Goal: Check status: Check status

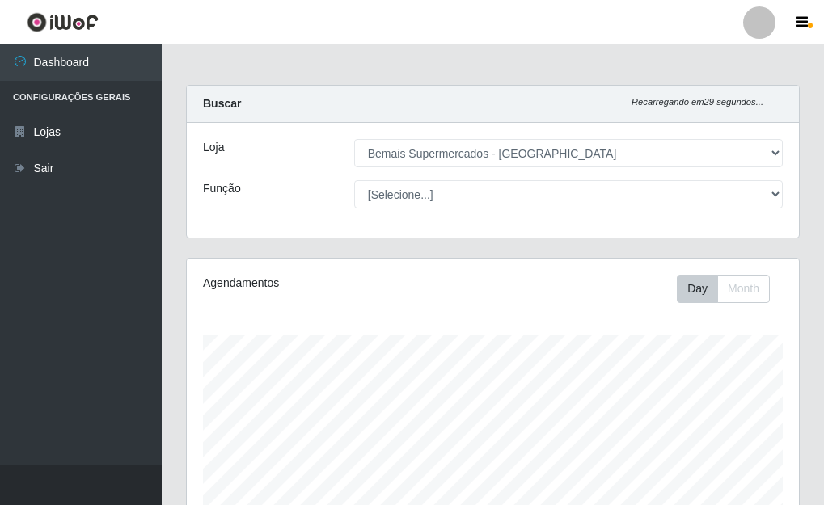
select select "249"
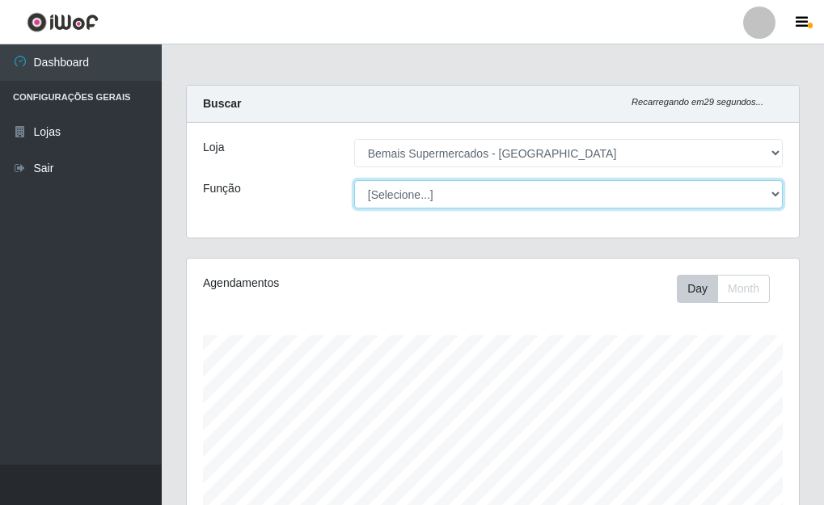
click at [772, 189] on select "[Selecione...] ASG ASG + ASG ++ Auxiliar de Depósito Auxiliar de Depósito + Aux…" at bounding box center [568, 194] width 428 height 28
click at [354, 180] on select "[Selecione...] ASG ASG + ASG ++ Auxiliar de Depósito Auxiliar de Depósito + Aux…" at bounding box center [568, 194] width 428 height 28
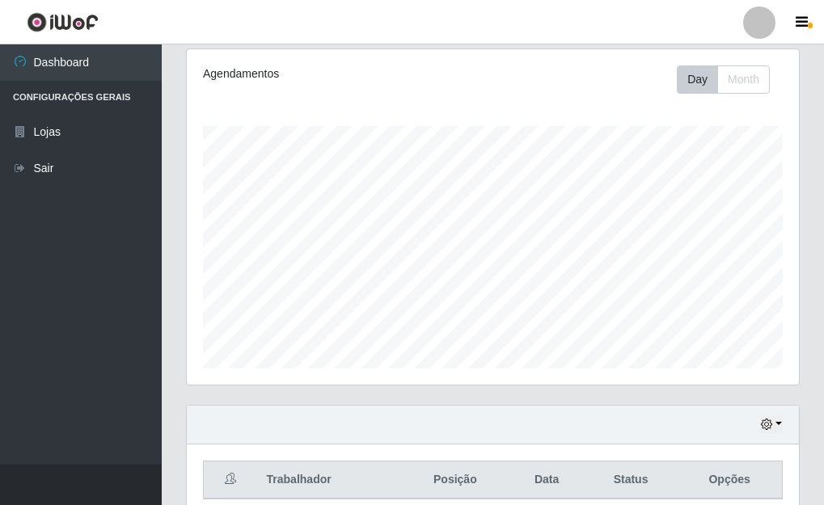
scroll to position [242, 0]
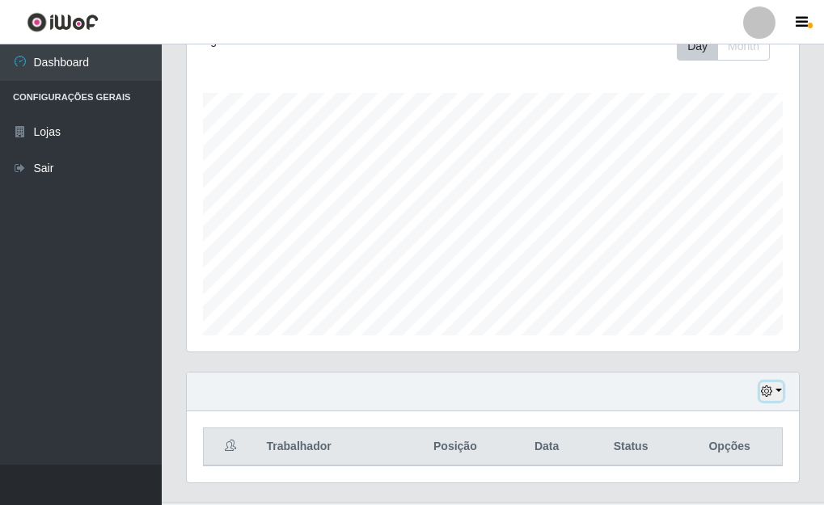
click at [782, 392] on button "button" at bounding box center [771, 391] width 23 height 19
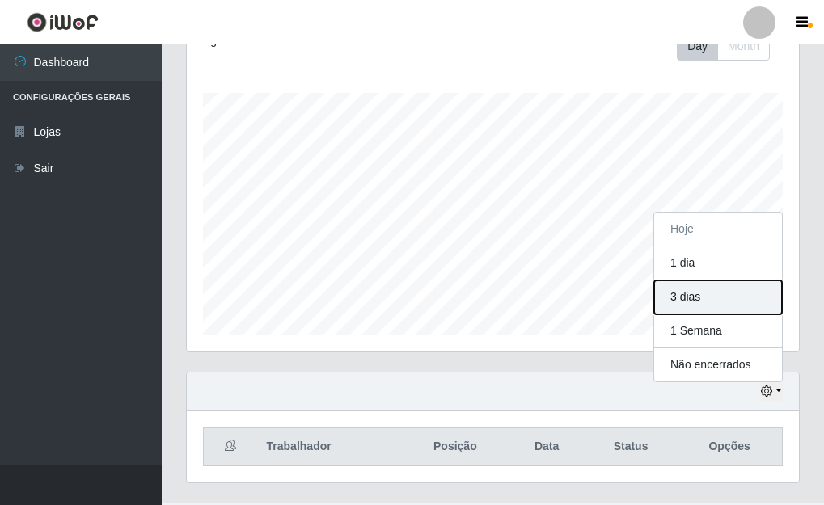
click at [678, 297] on button "3 dias" at bounding box center [718, 297] width 128 height 34
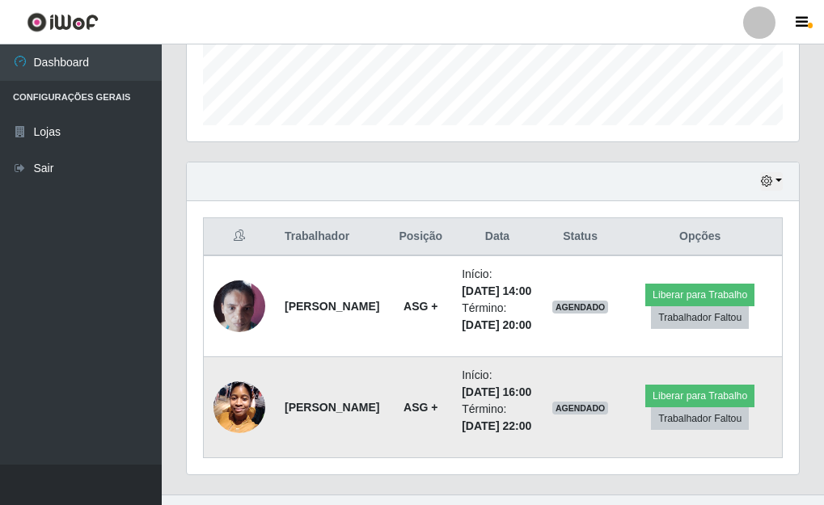
scroll to position [550, 0]
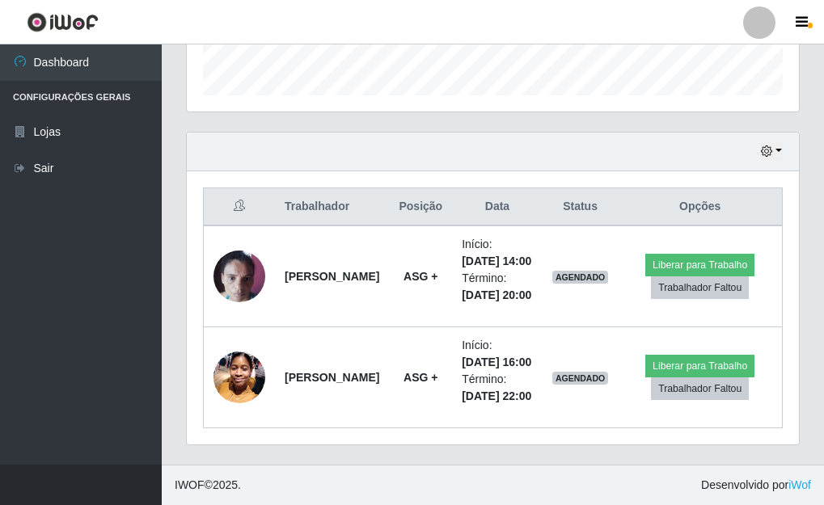
click at [814, 133] on div "Carregando... Buscar Recarregando em 6 segundos... Loja [Selecione...] Bemais S…" at bounding box center [493, 33] width 662 height 862
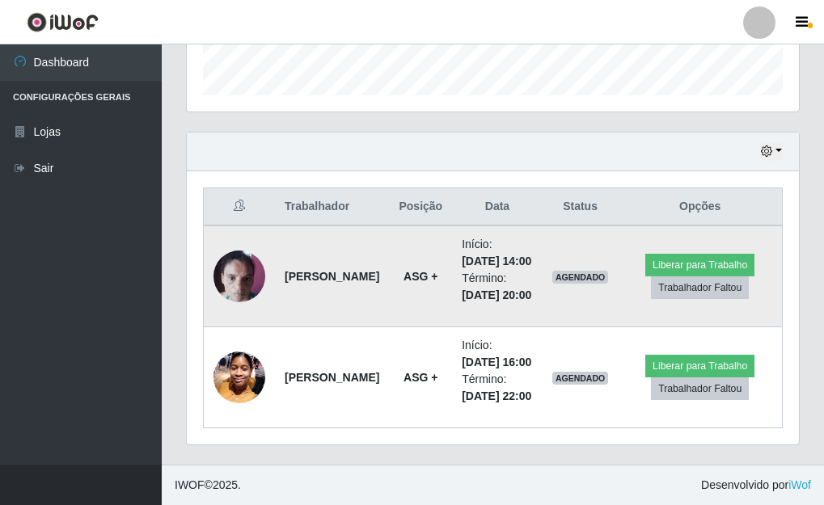
click at [242, 242] on img at bounding box center [239, 276] width 52 height 69
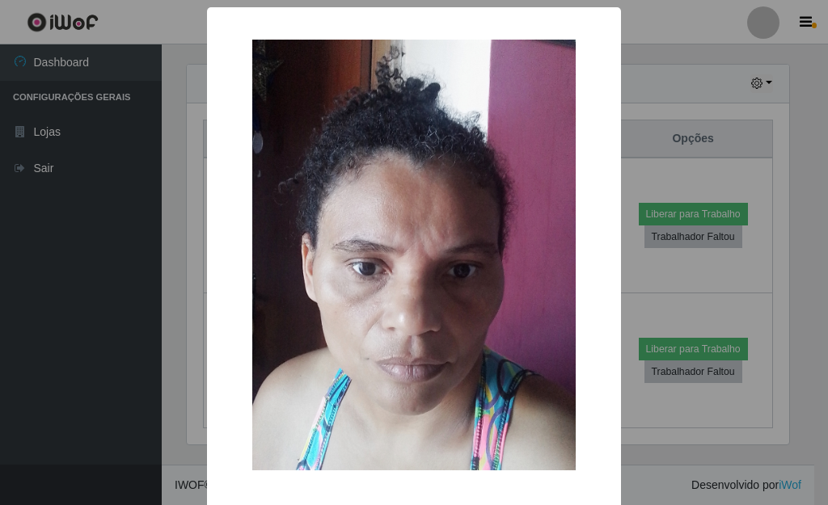
drag, startPoint x: 634, startPoint y: 265, endPoint x: 514, endPoint y: 264, distance: 120.4
click at [634, 264] on div "× OK Cancel" at bounding box center [414, 252] width 828 height 505
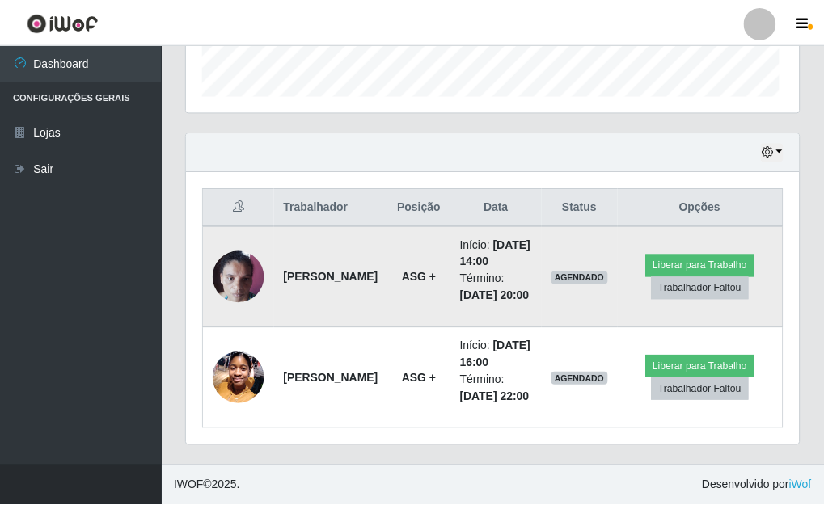
scroll to position [335, 612]
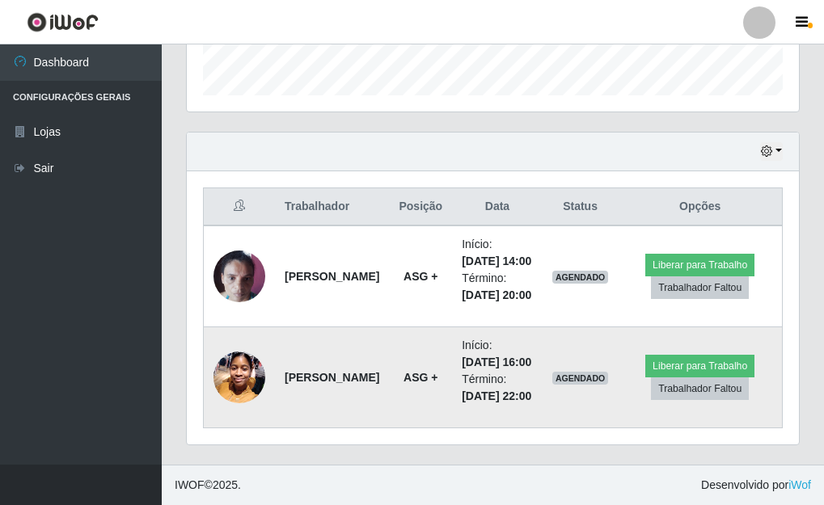
click at [247, 350] on img at bounding box center [239, 377] width 52 height 69
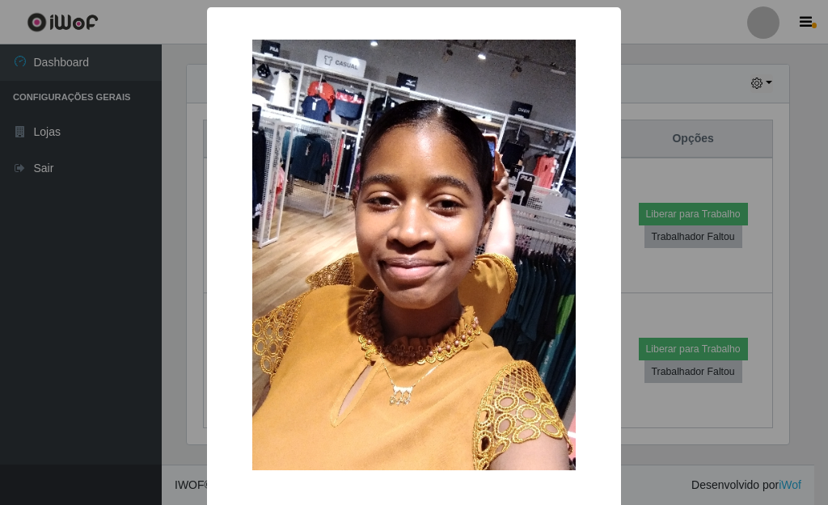
drag, startPoint x: 653, startPoint y: 285, endPoint x: 640, endPoint y: 289, distance: 13.3
click at [652, 284] on div "× OK Cancel" at bounding box center [414, 252] width 828 height 505
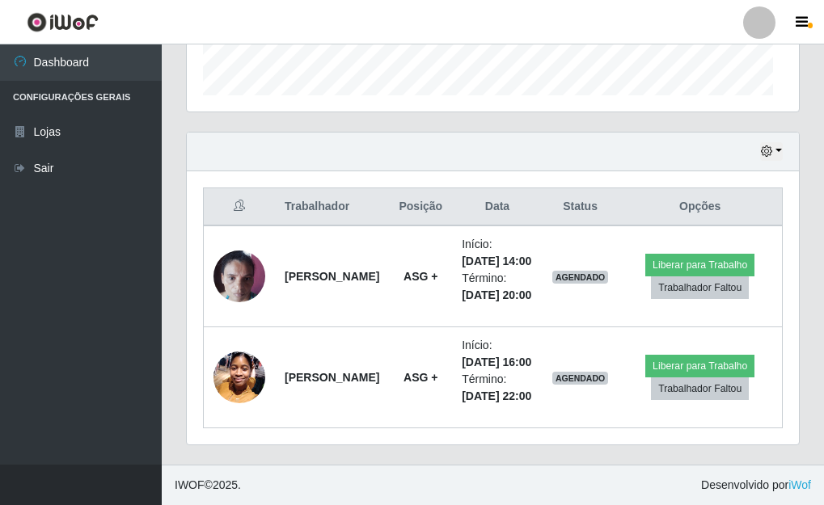
scroll to position [335, 612]
click at [773, 142] on button "button" at bounding box center [771, 151] width 23 height 19
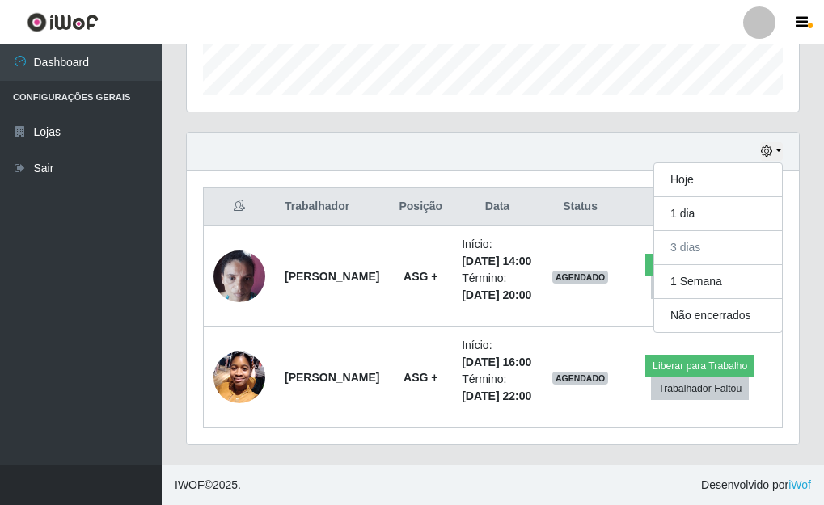
click at [703, 133] on div "Hoje 1 dia 3 dias 1 Semana Não encerrados" at bounding box center [493, 152] width 612 height 39
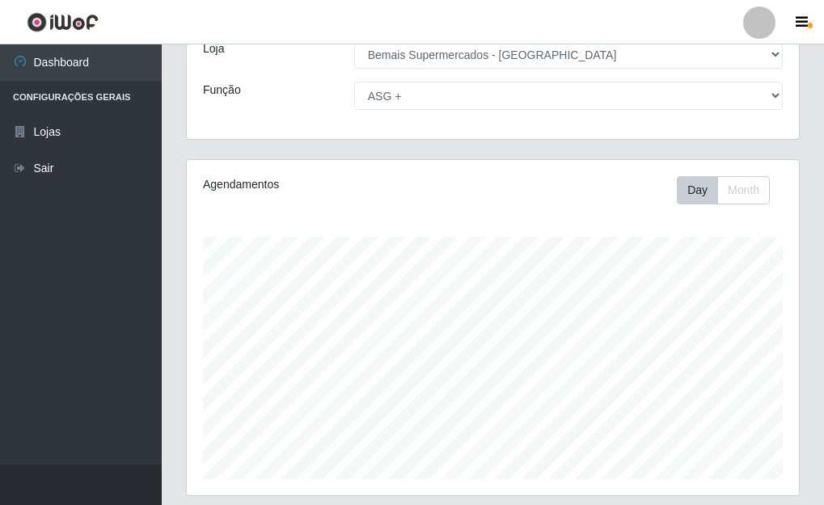
scroll to position [65, 0]
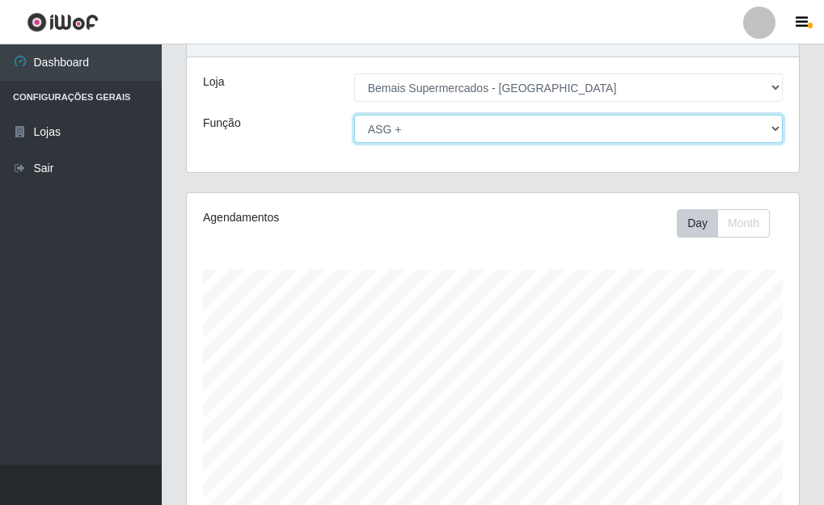
click at [769, 129] on select "[Selecione...] ASG ASG + ASG ++ Auxiliar de Depósito Auxiliar de Depósito + Aux…" at bounding box center [568, 129] width 428 height 28
click at [354, 115] on select "[Selecione...] ASG ASG + ASG ++ Auxiliar de Depósito Auxiliar de Depósito + Aux…" at bounding box center [568, 129] width 428 height 28
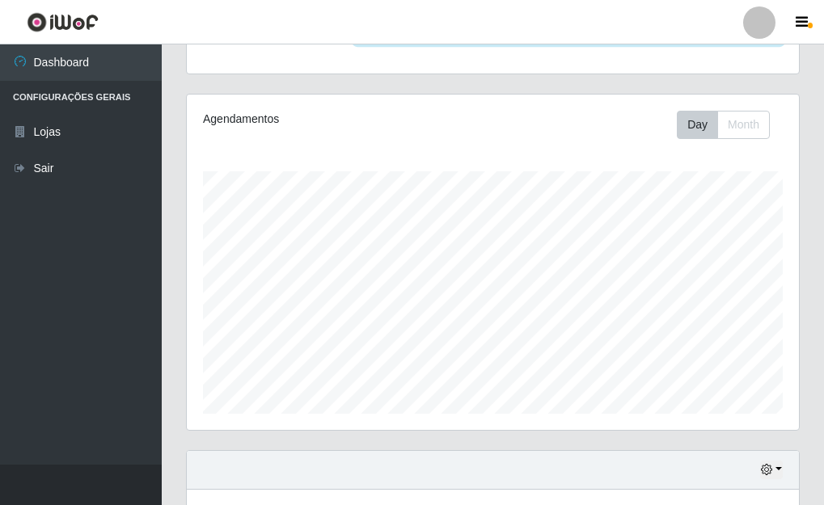
scroll to position [0, 0]
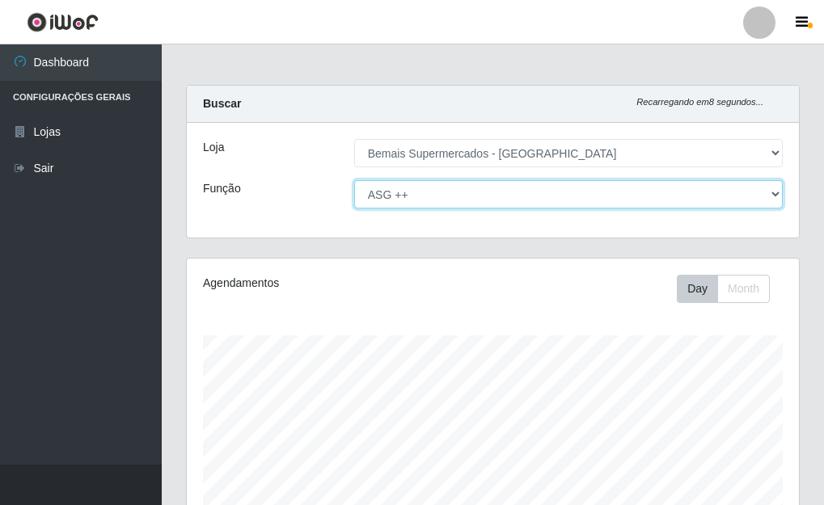
click at [777, 192] on select "[Selecione...] ASG ASG + ASG ++ Auxiliar de Depósito Auxiliar de Depósito + Aux…" at bounding box center [568, 194] width 428 height 28
select select "[Selecione...]"
click at [354, 180] on select "[Selecione...] ASG ASG + ASG ++ Auxiliar de Depósito Auxiliar de Depósito + Aux…" at bounding box center [568, 194] width 428 height 28
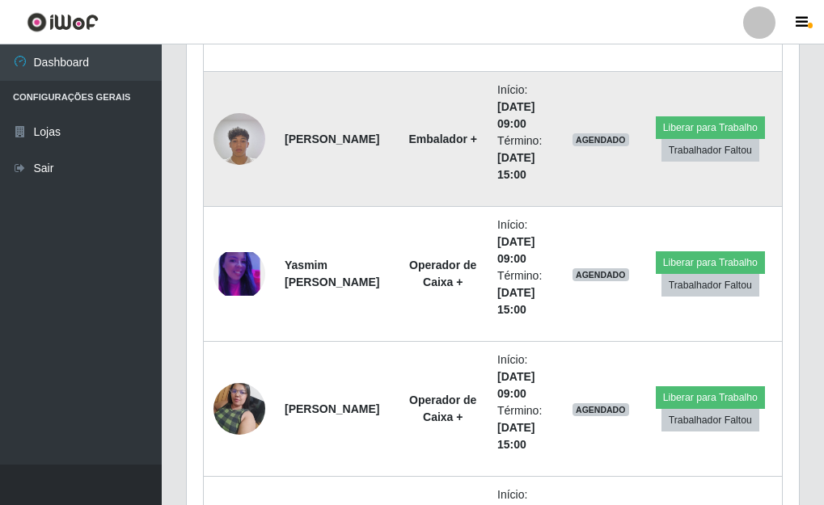
scroll to position [4645, 0]
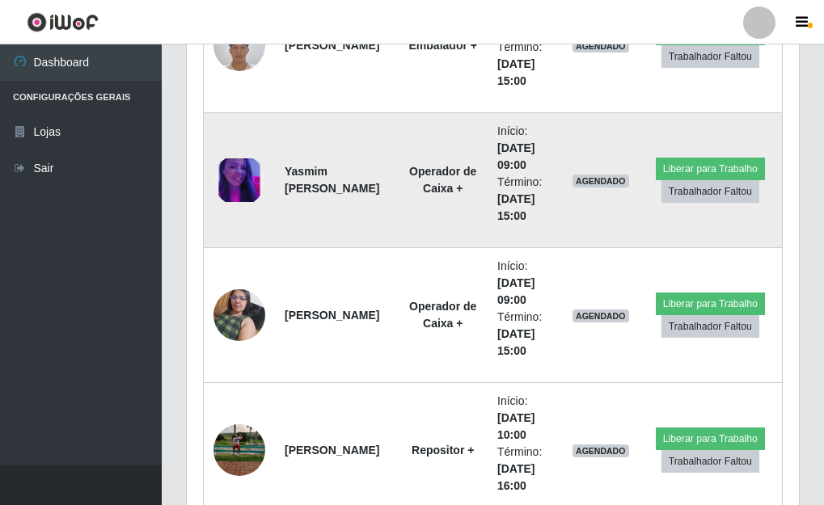
click at [252, 189] on img at bounding box center [239, 180] width 52 height 44
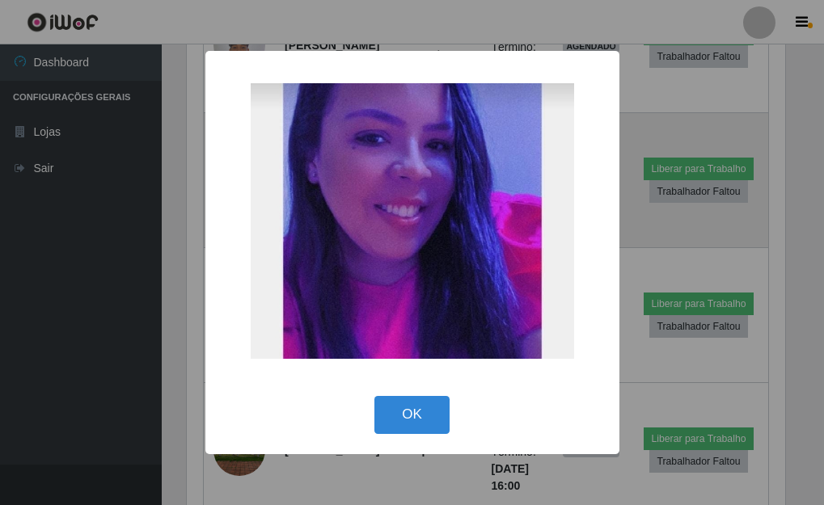
scroll to position [335, 602]
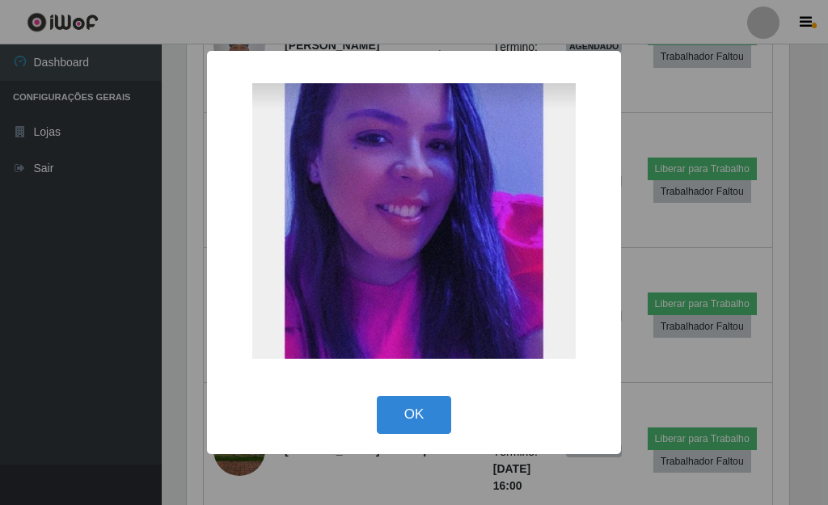
drag, startPoint x: 629, startPoint y: 243, endPoint x: 619, endPoint y: 239, distance: 10.5
click at [628, 243] on div "× OK Cancel" at bounding box center [414, 252] width 828 height 505
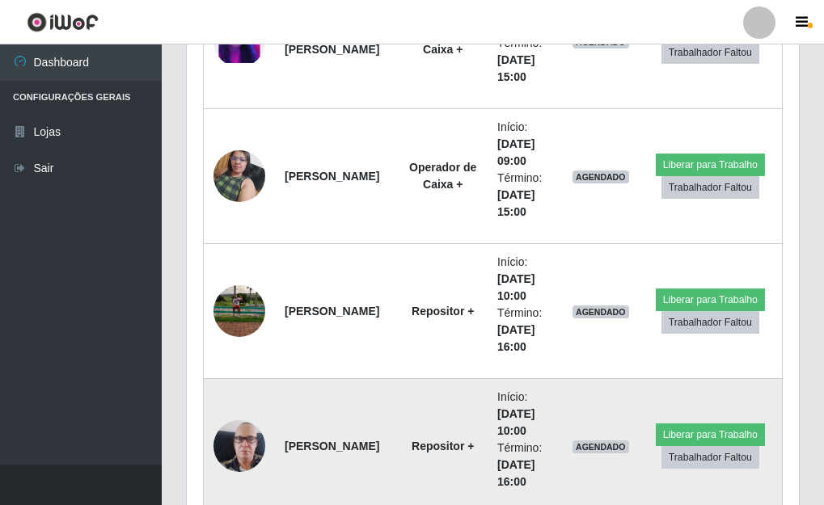
scroll to position [4806, 0]
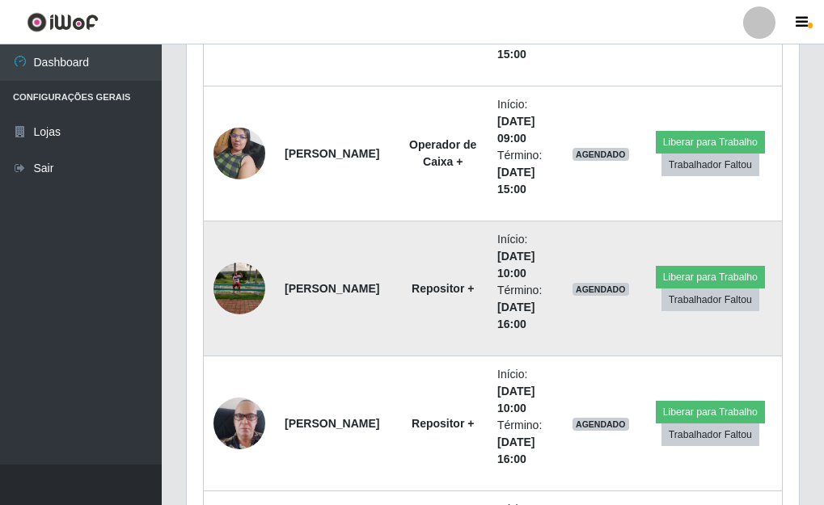
click at [234, 284] on img at bounding box center [239, 288] width 52 height 69
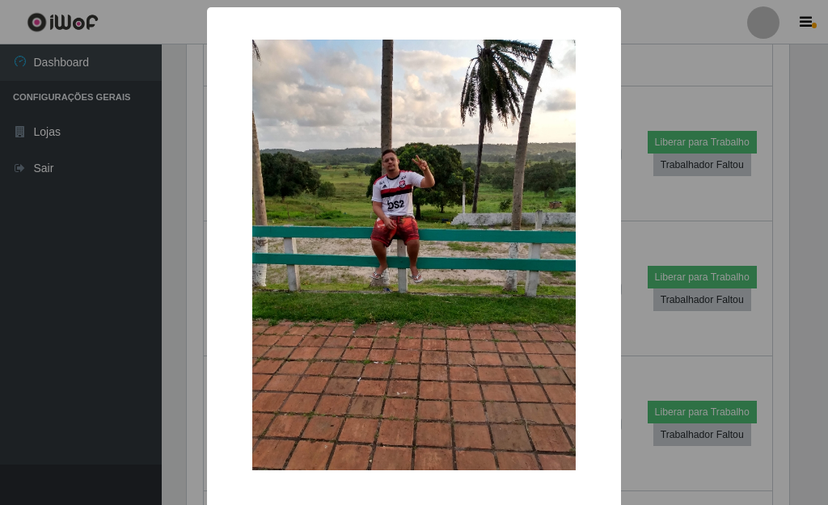
click at [628, 320] on div "× OK Cancel" at bounding box center [414, 252] width 828 height 505
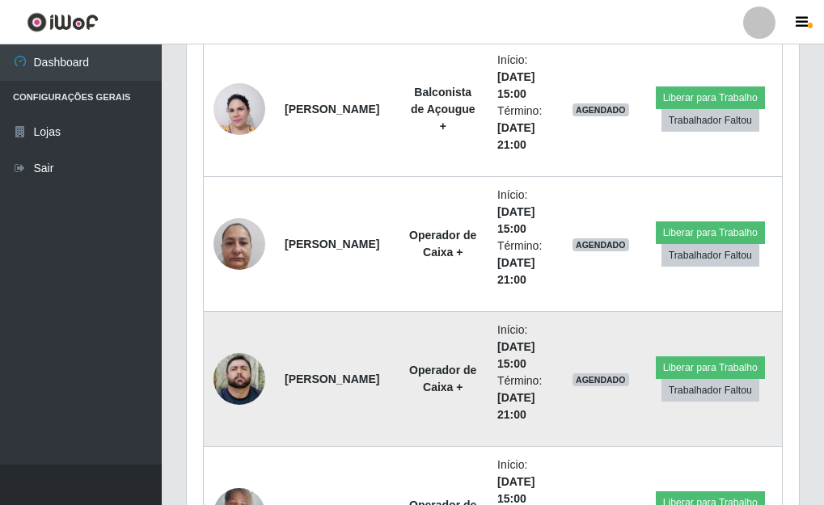
scroll to position [6100, 0]
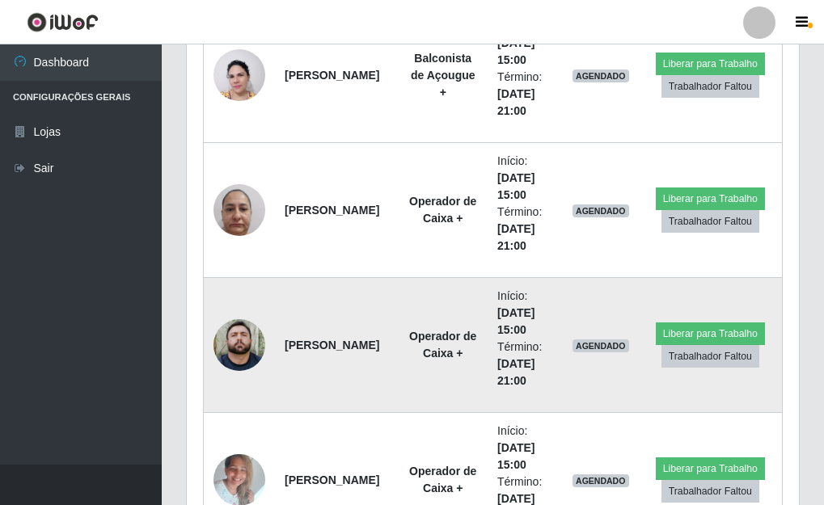
click at [229, 346] on img at bounding box center [239, 345] width 52 height 52
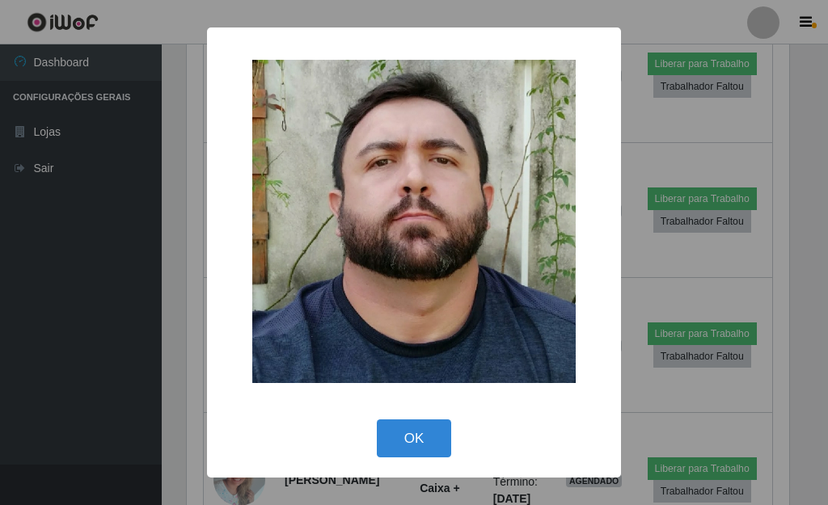
click at [631, 381] on div "× OK Cancel" at bounding box center [414, 252] width 828 height 505
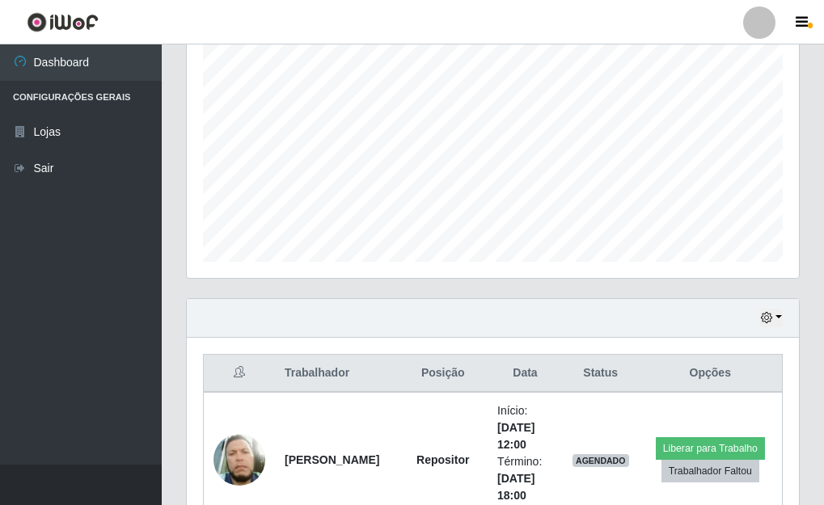
scroll to position [323, 0]
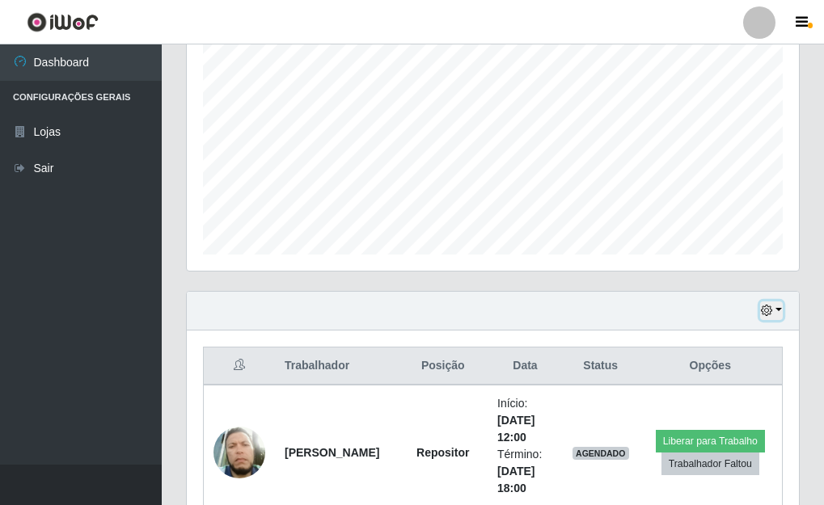
click at [775, 310] on button "button" at bounding box center [771, 310] width 23 height 19
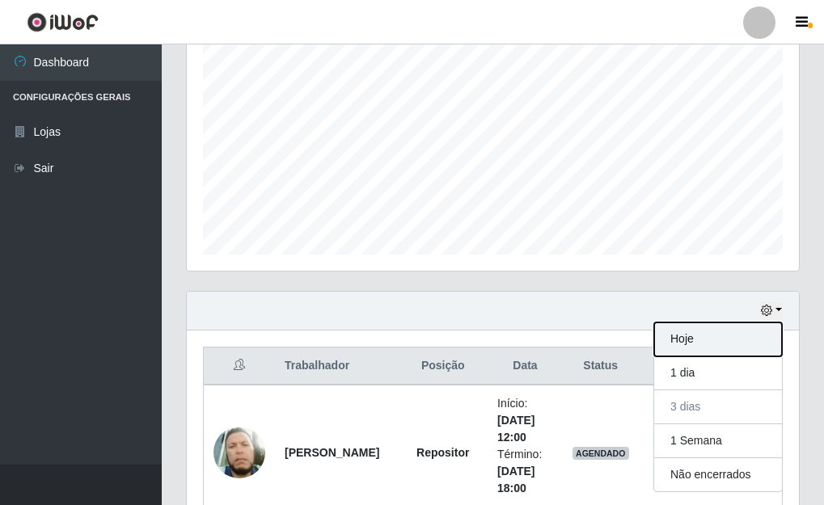
click at [697, 340] on button "Hoje" at bounding box center [718, 339] width 128 height 34
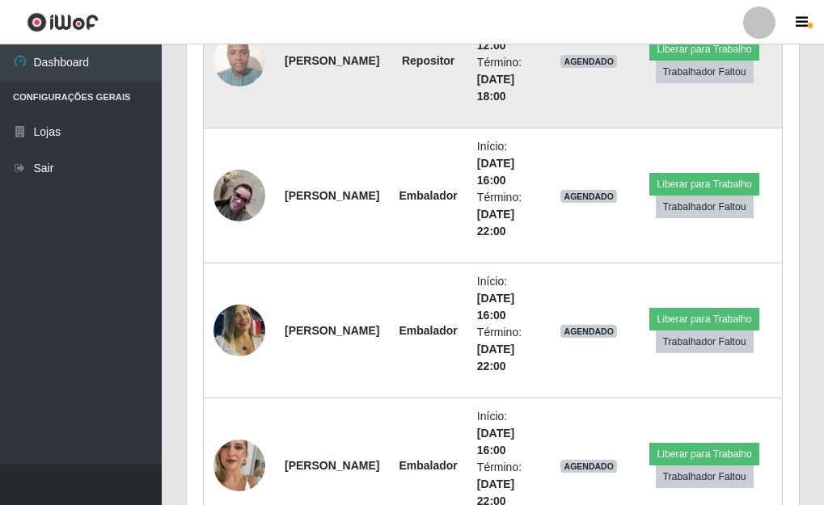
scroll to position [632, 0]
